Goal: Task Accomplishment & Management: Use online tool/utility

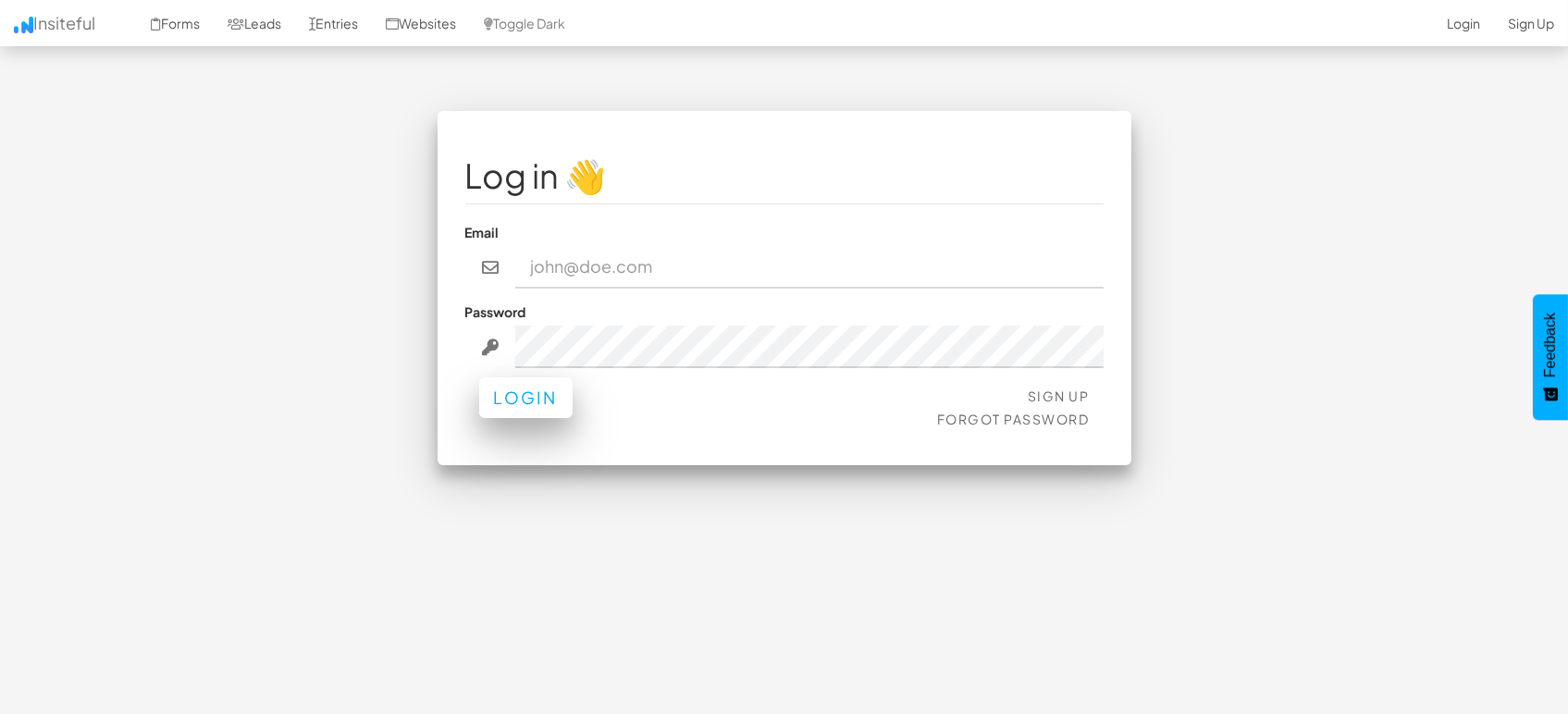
type input "marketing@mapsted.com"
click at [514, 408] on button "Login" at bounding box center [526, 398] width 94 height 41
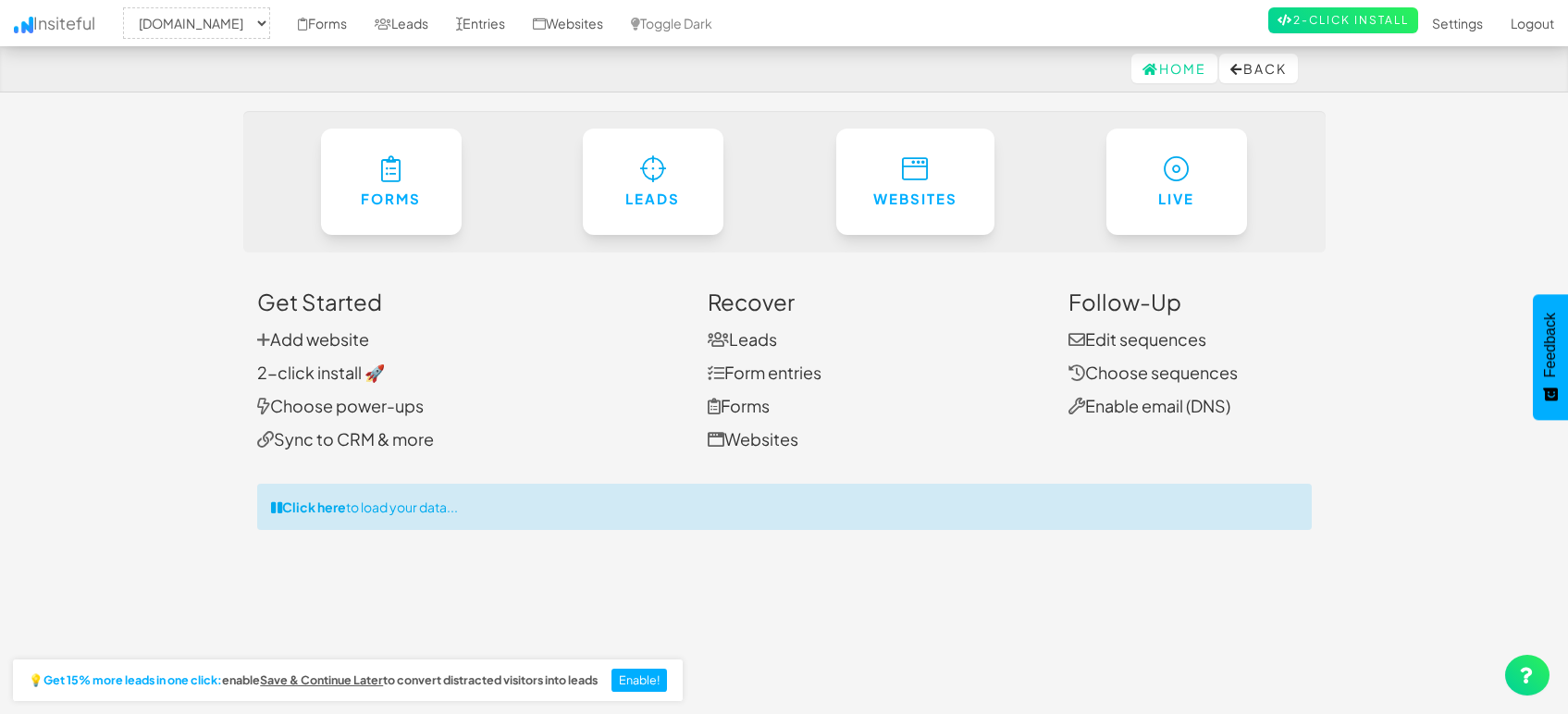
select select "1505"
click at [477, 22] on link "Entries" at bounding box center [480, 23] width 76 height 46
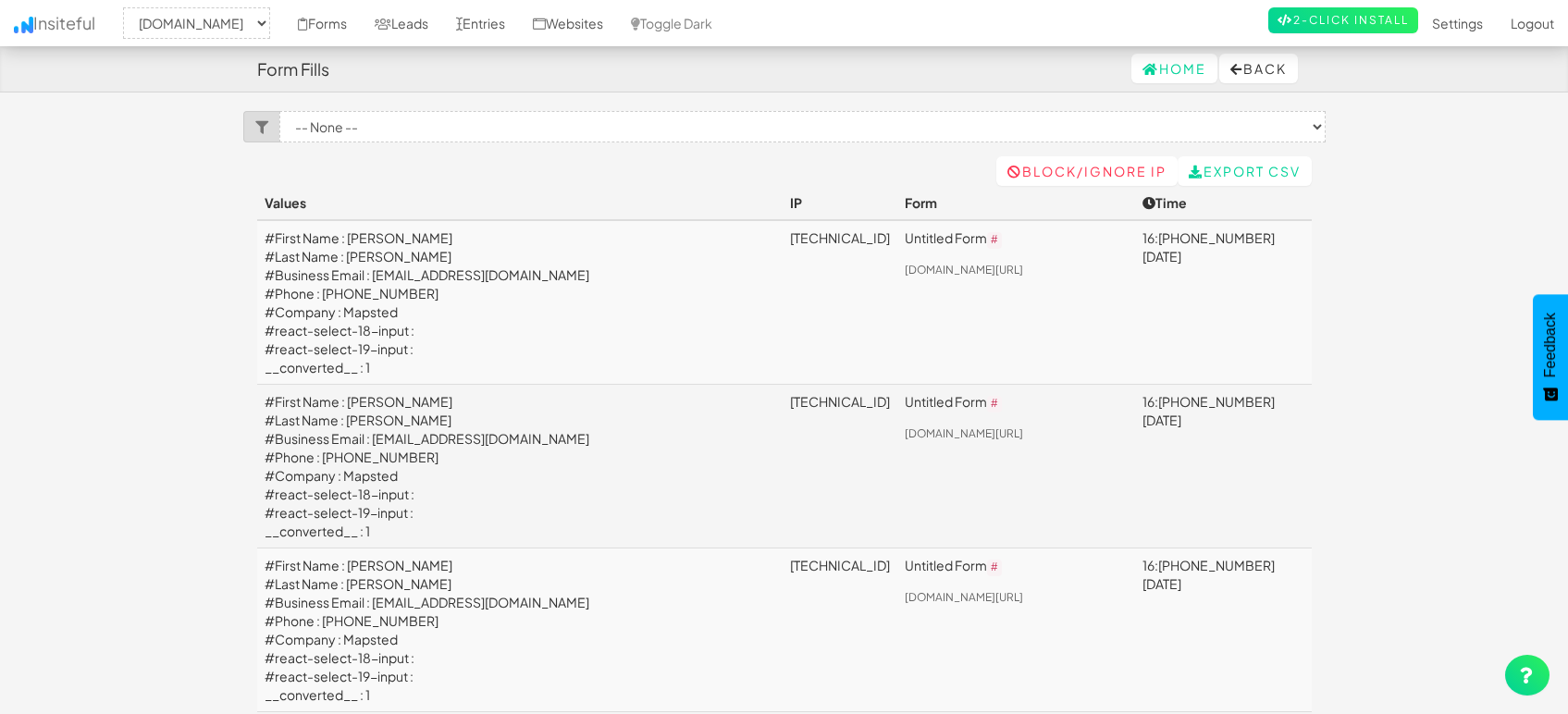
select select "1505"
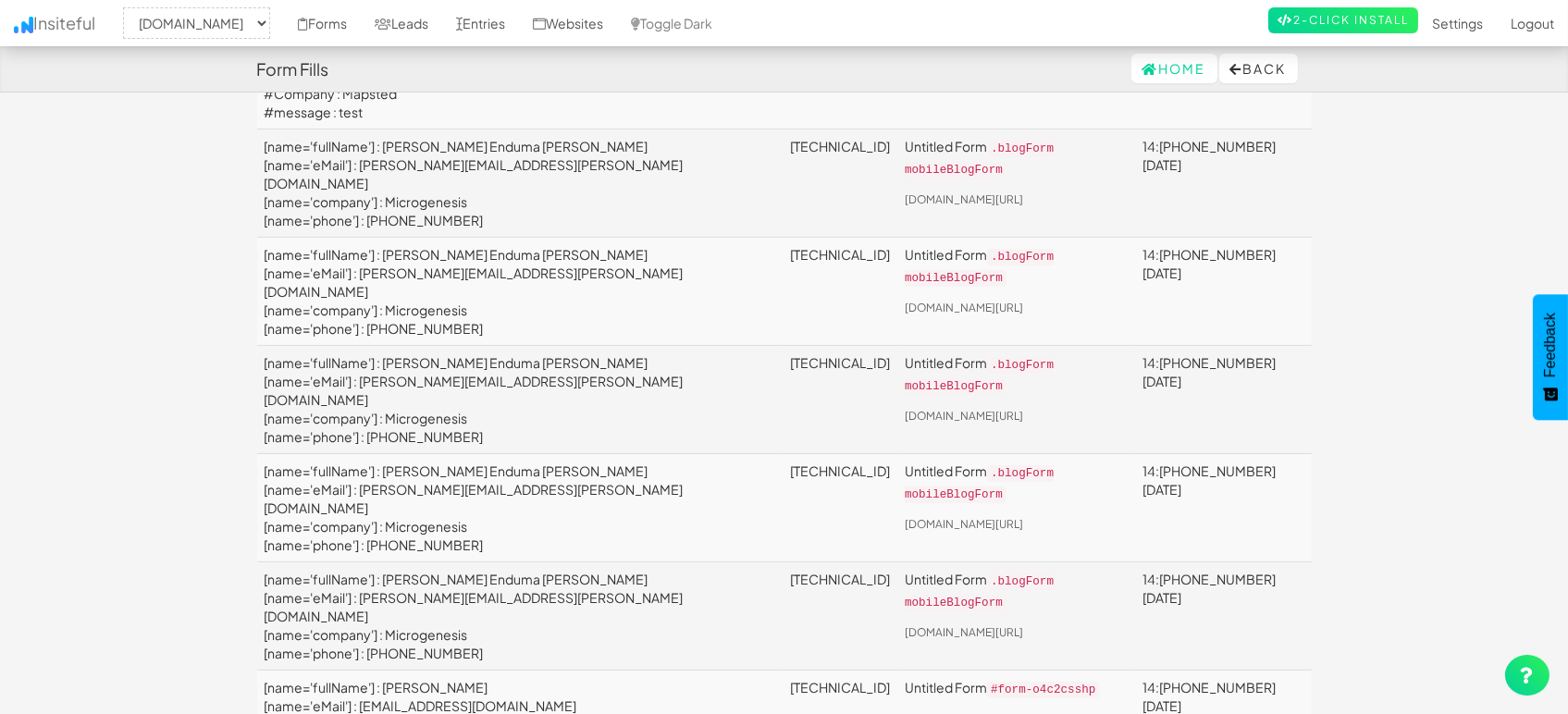
scroll to position [1130, 0]
